Goal: Find specific page/section: Find specific page/section

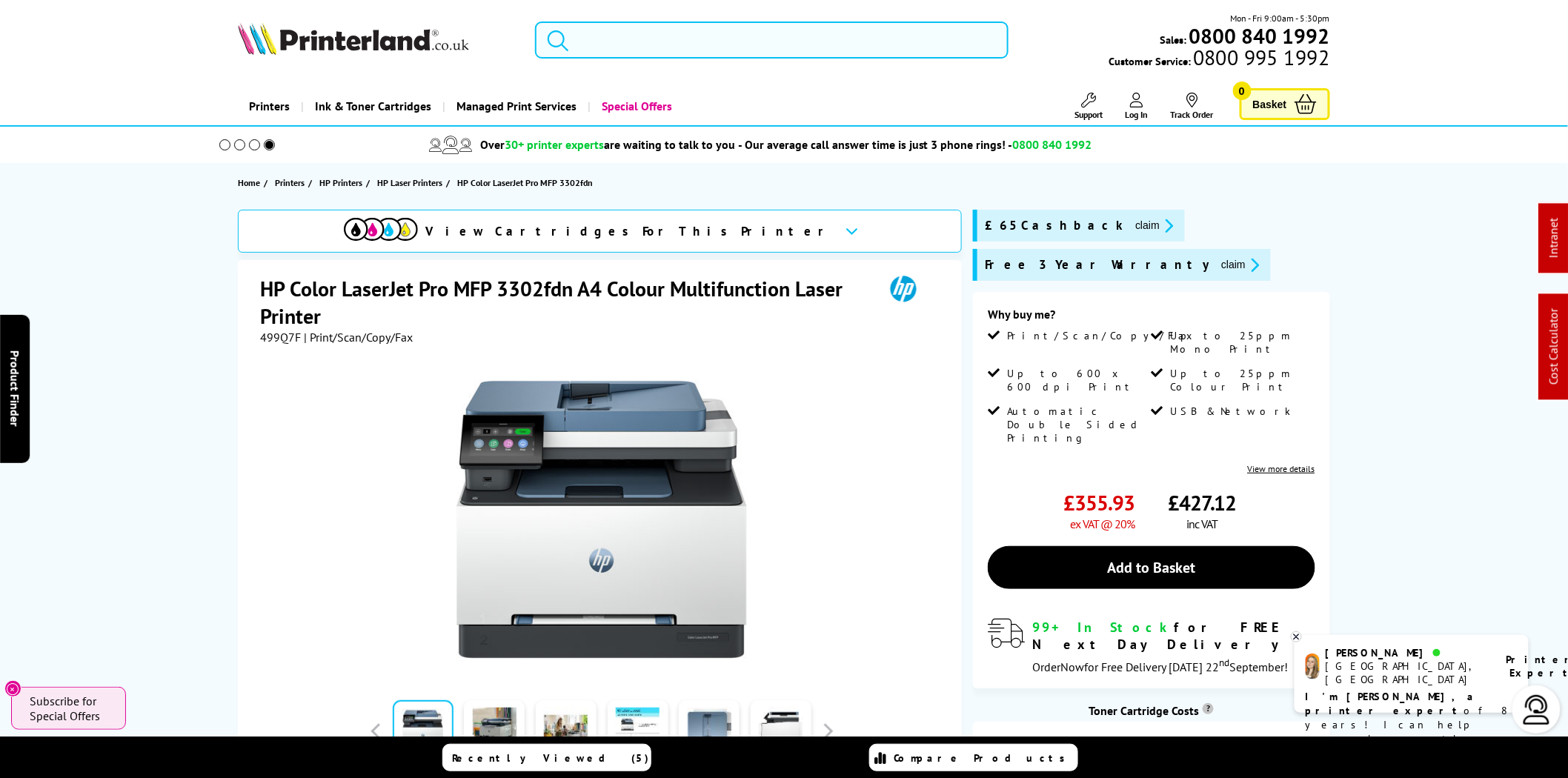
click at [923, 42] on input "search" at bounding box center [771, 40] width 473 height 37
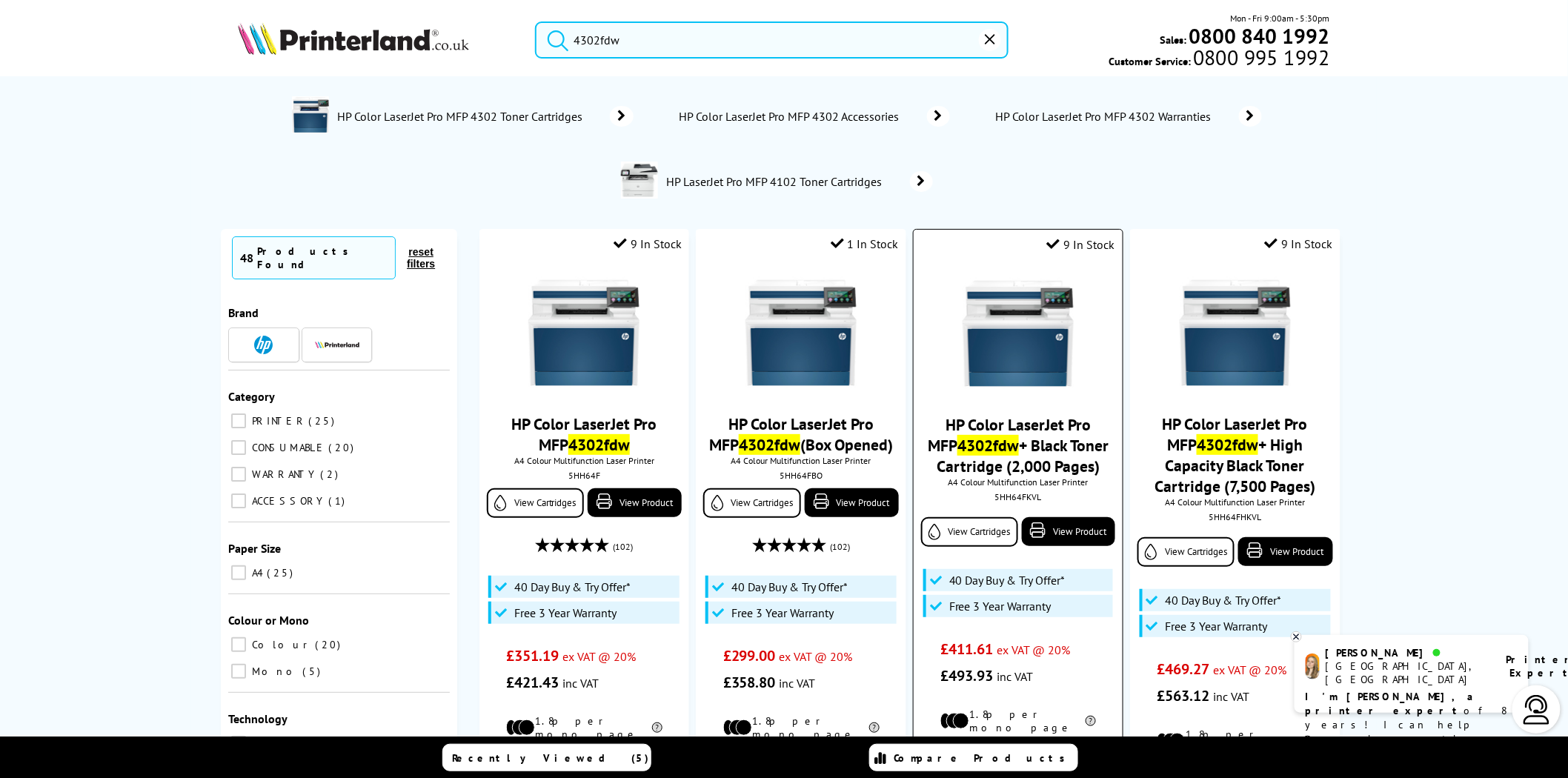
scroll to position [686, 0]
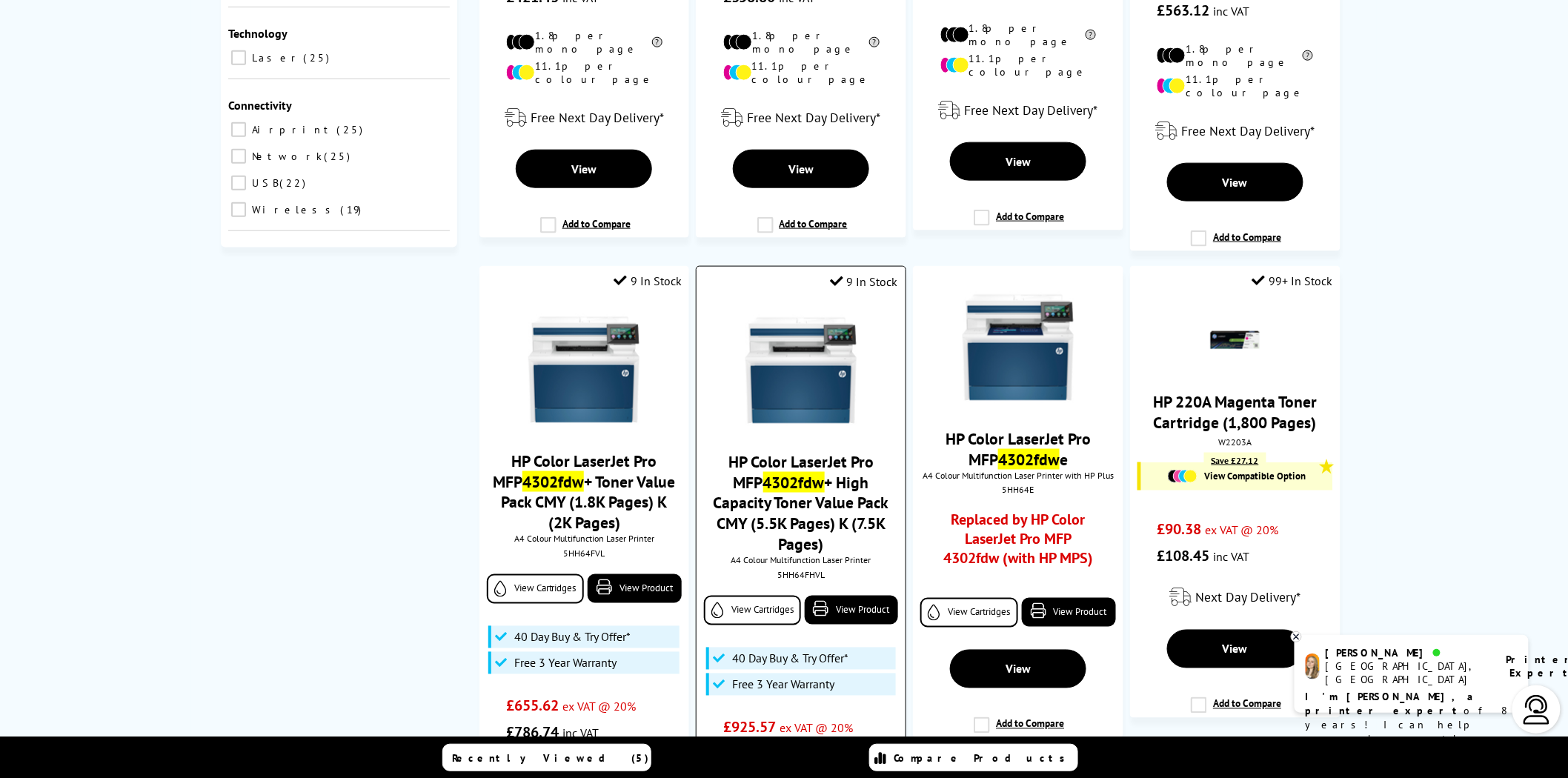
type input "4302fdw"
click at [800, 570] on div "5HH64FHVL" at bounding box center [800, 575] width 186 height 11
copy div "5HH64FHVL"
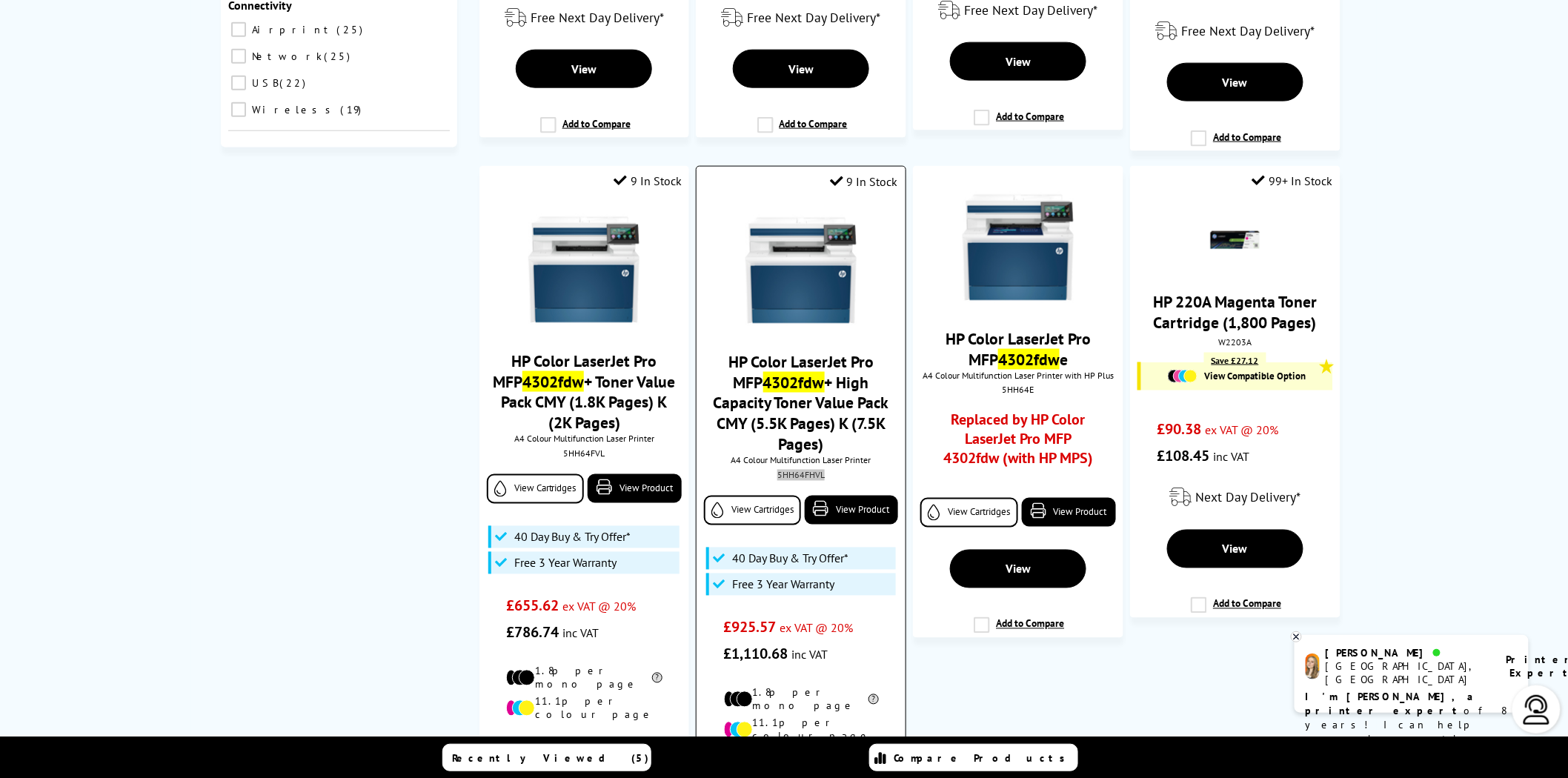
scroll to position [824, 0]
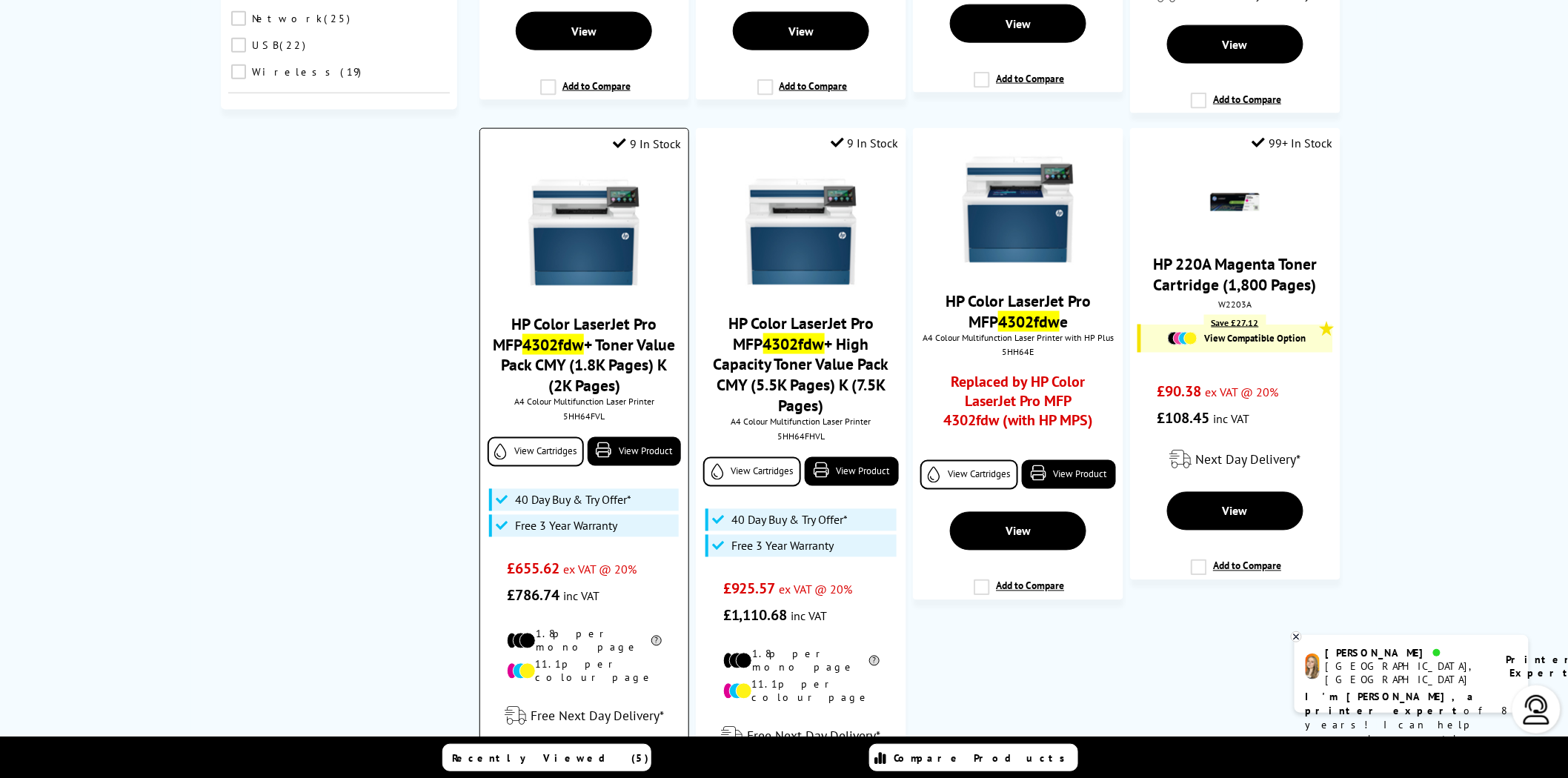
click at [589, 411] on div "5HH64FVL" at bounding box center [583, 416] width 186 height 11
copy div "5HH64FVL"
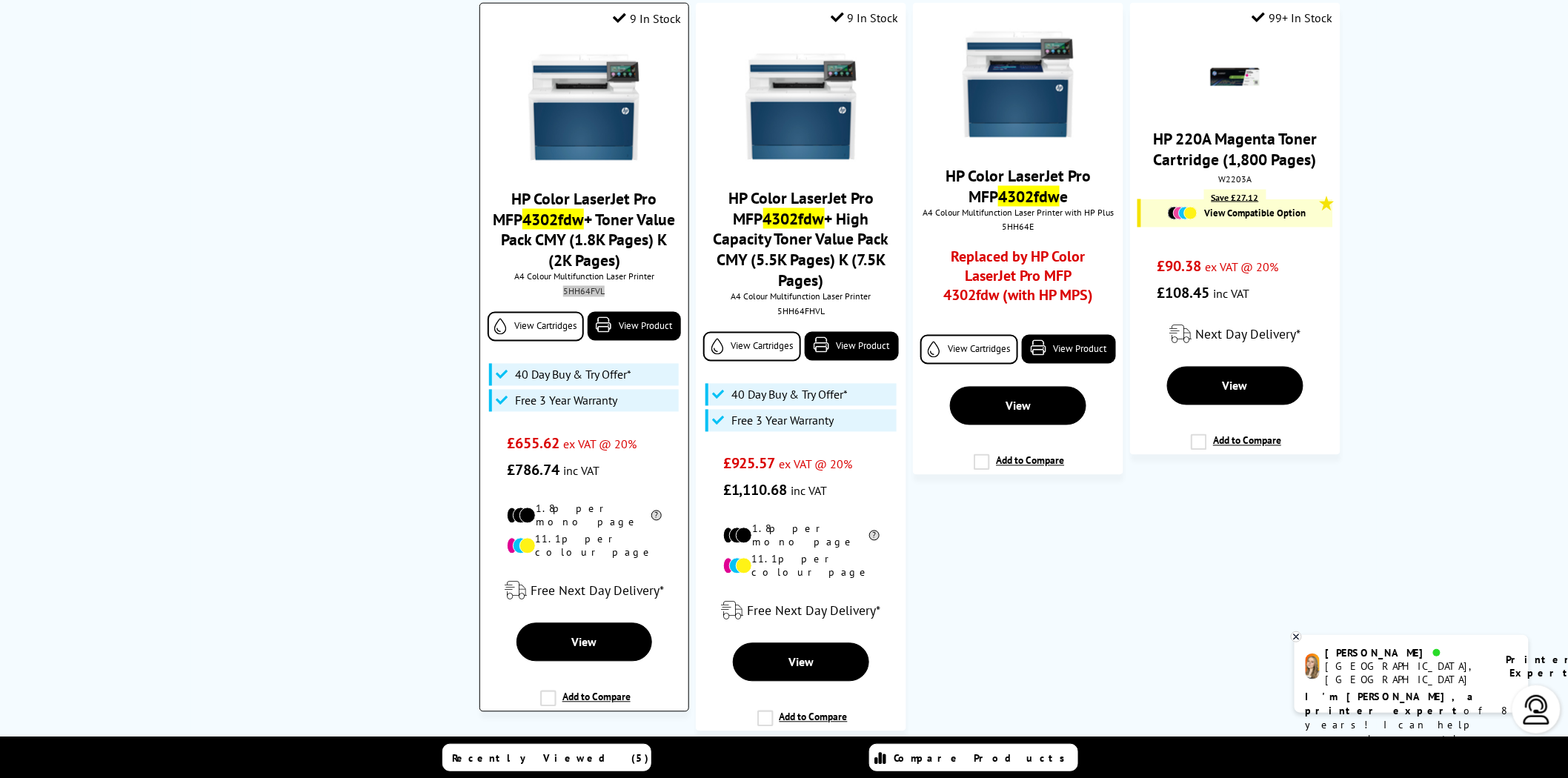
scroll to position [961, 0]
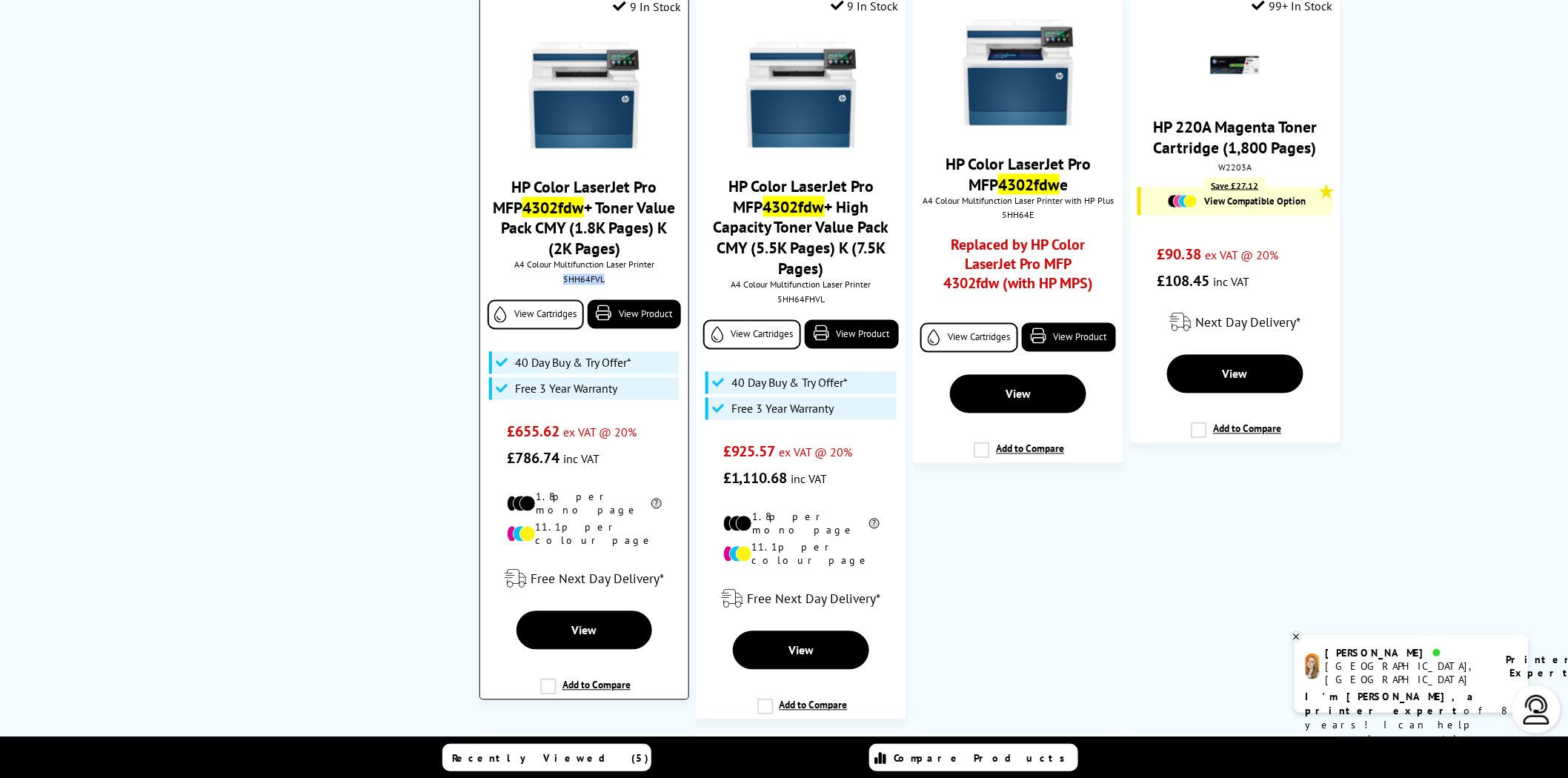
copy div "5HH64FVL"
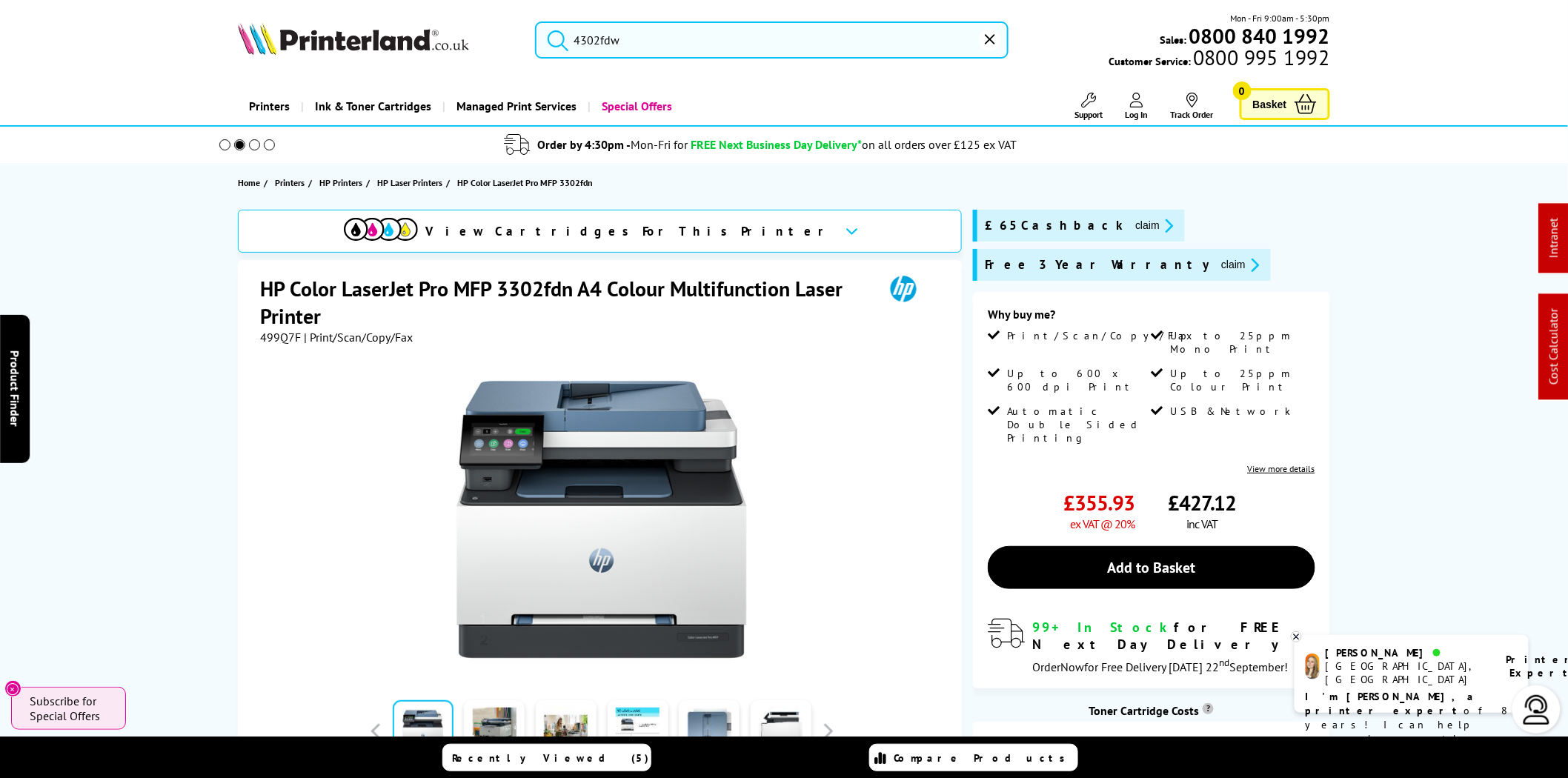
click at [357, 49] on img at bounding box center [354, 39] width 231 height 33
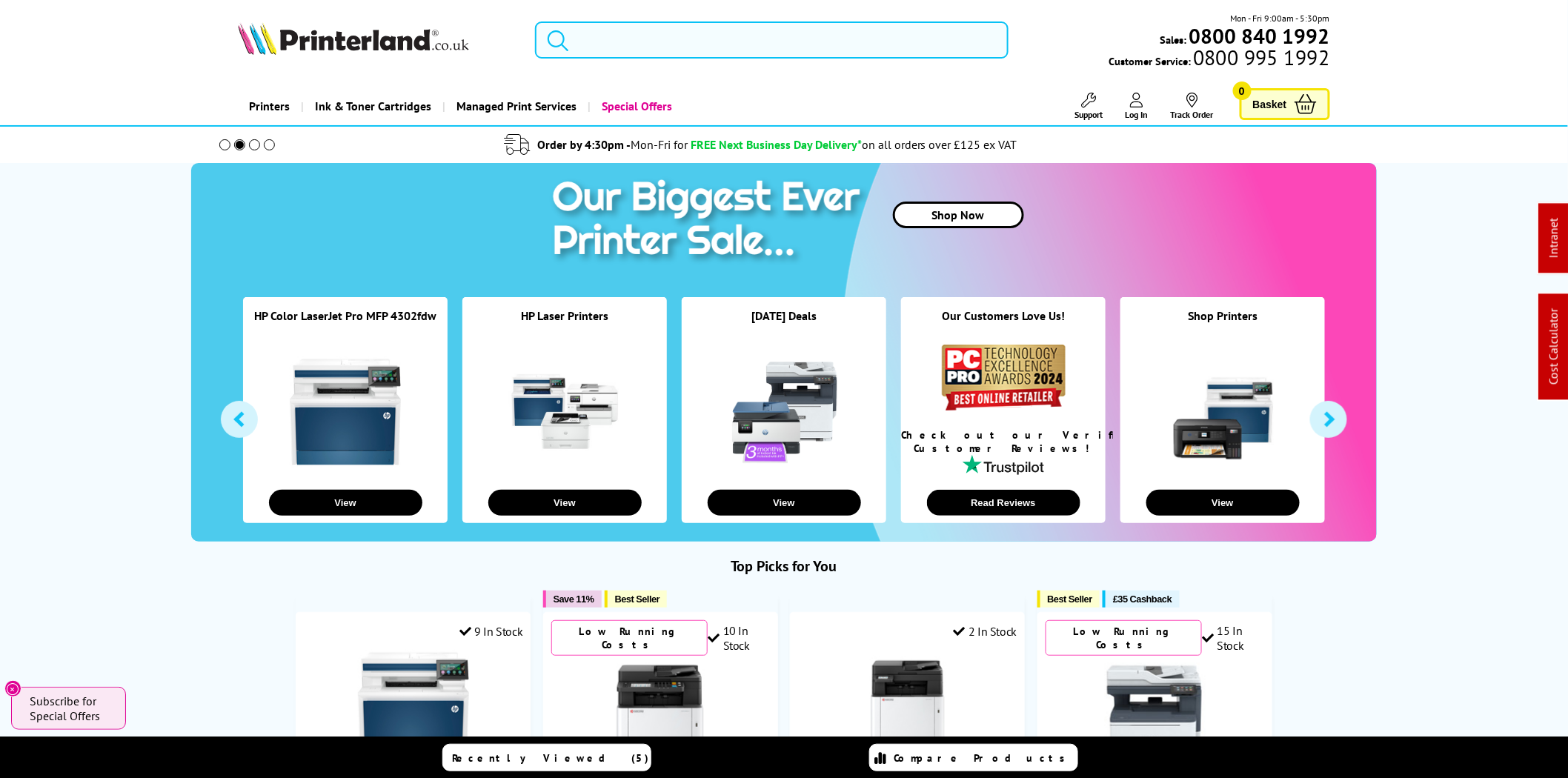
click at [649, 57] on input "search" at bounding box center [771, 40] width 473 height 37
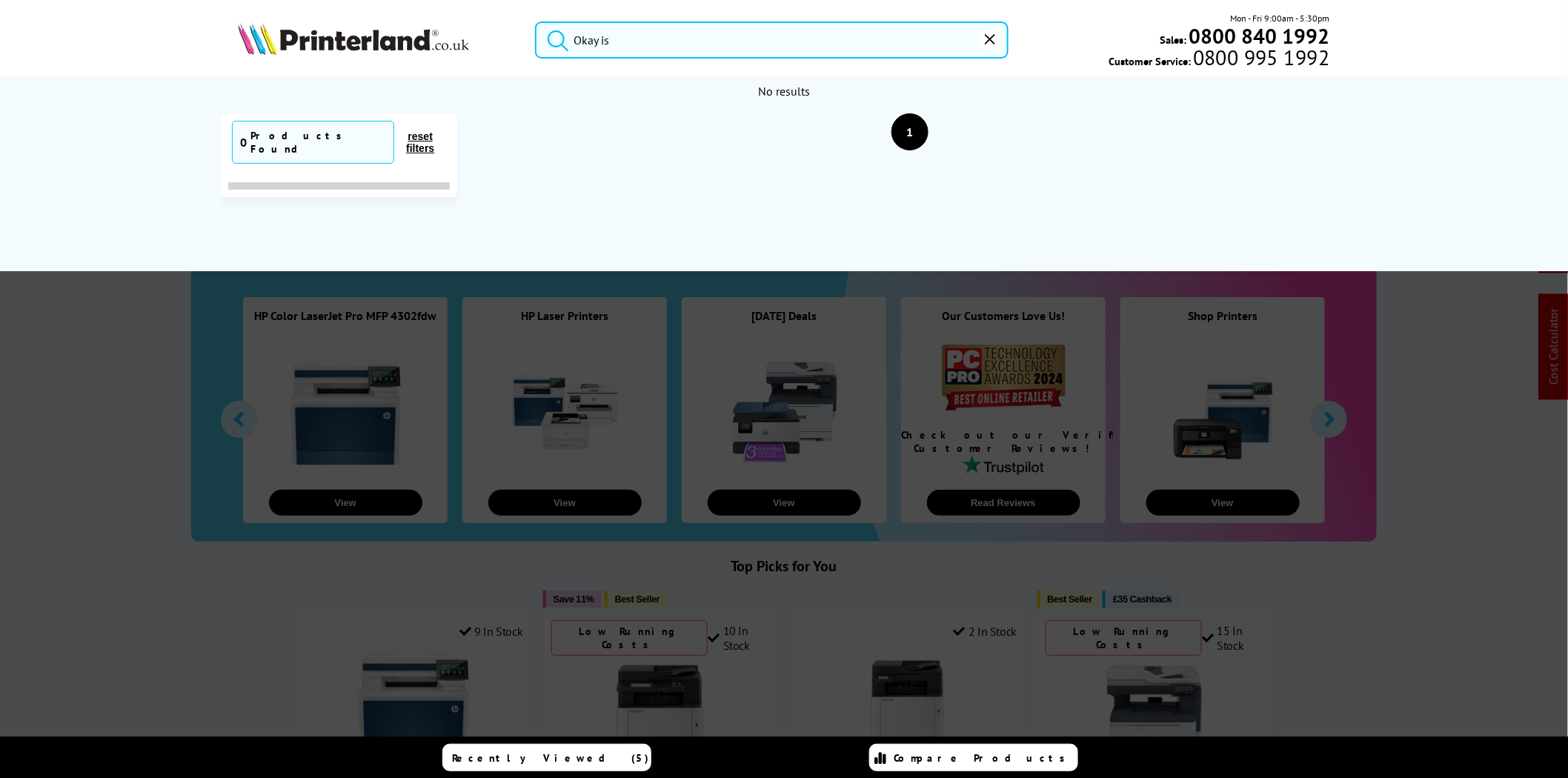
type input "Okay is"
click at [80, 452] on div at bounding box center [784, 481] width 1568 height 778
click at [343, 45] on img at bounding box center [354, 39] width 231 height 33
